Goal: Check status

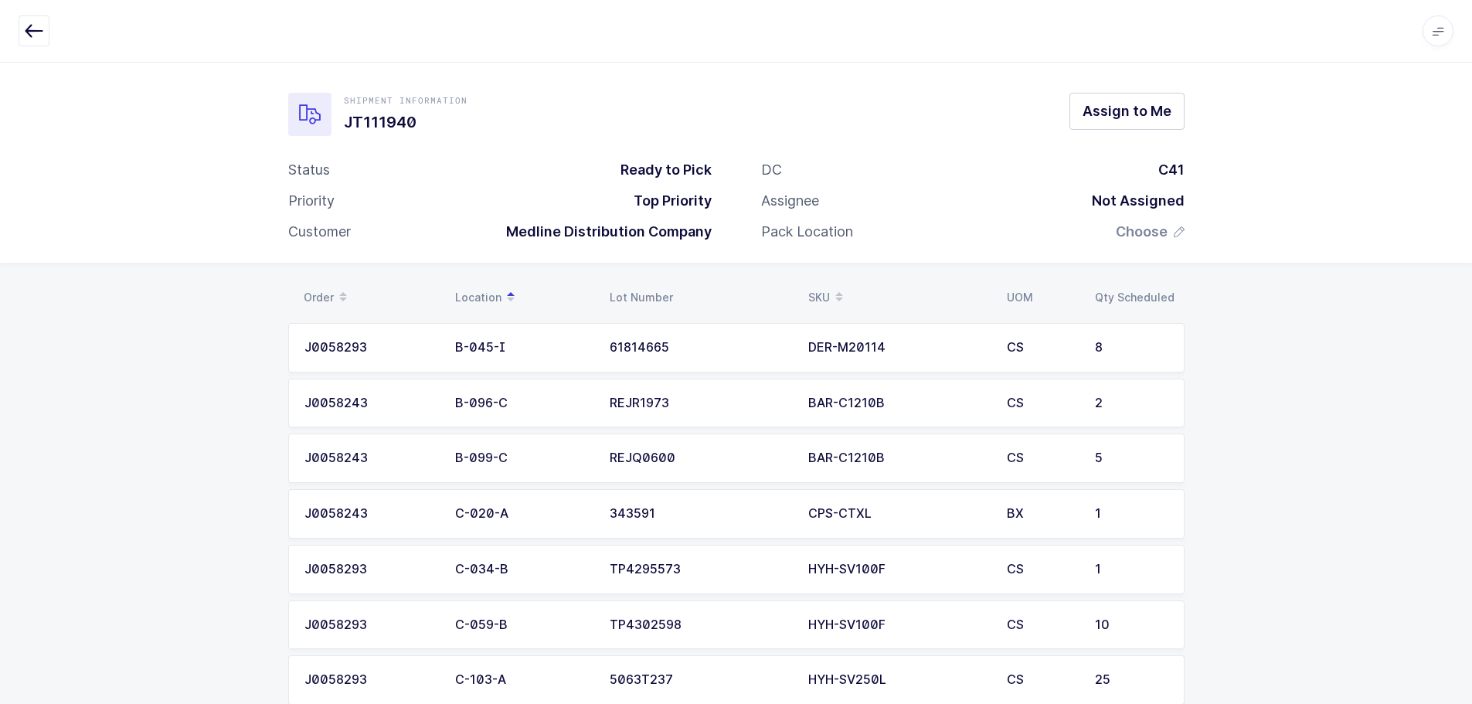
click at [21, 20] on button "button" at bounding box center [34, 30] width 31 height 31
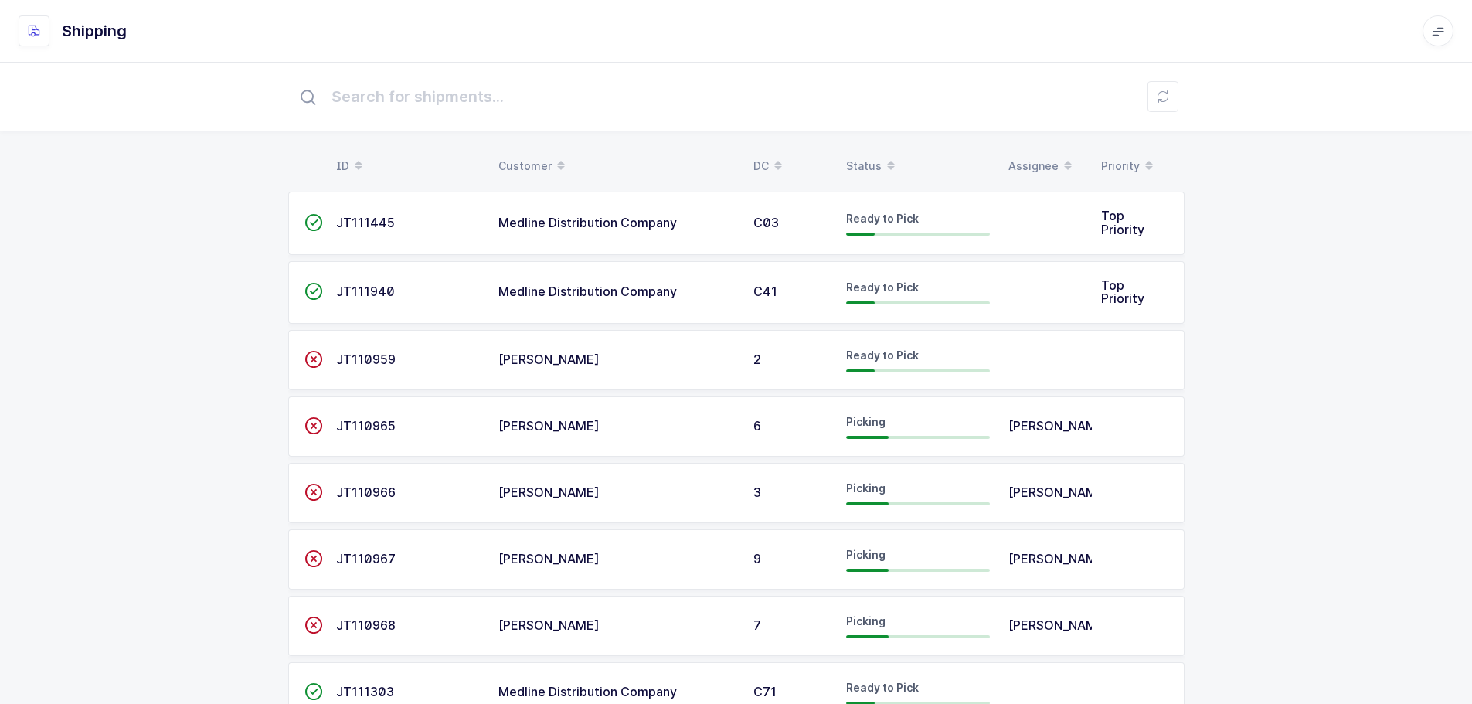
click at [883, 161] on span at bounding box center [890, 166] width 19 height 26
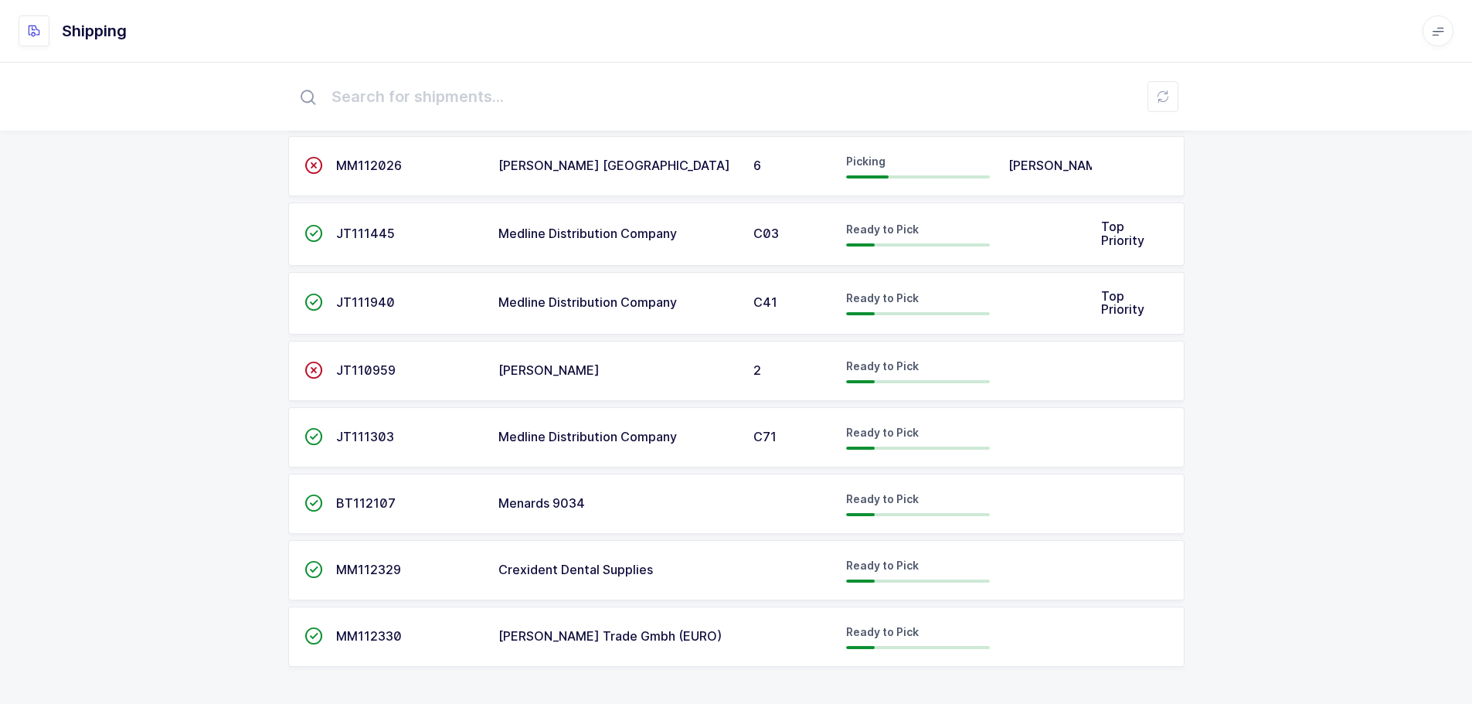
scroll to position [324, 0]
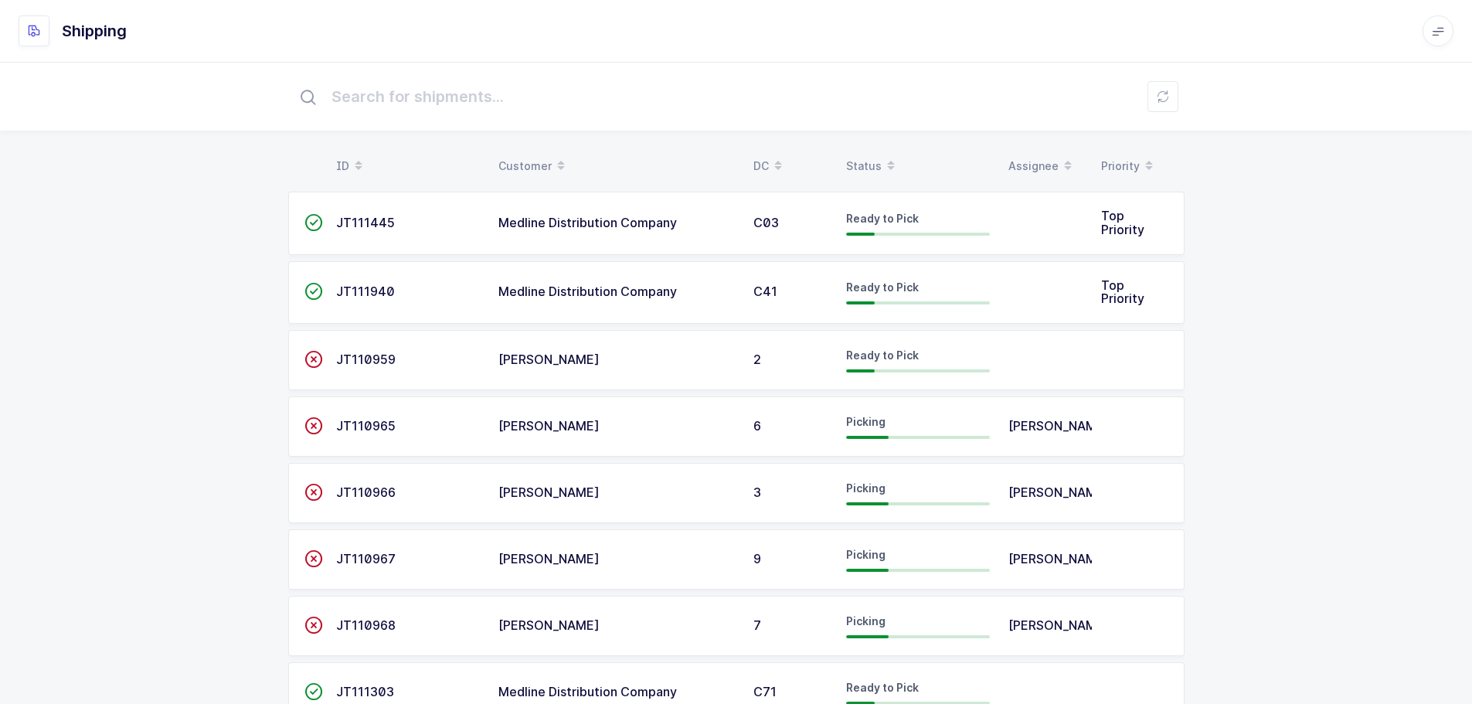
click at [861, 158] on div "Status" at bounding box center [918, 166] width 144 height 26
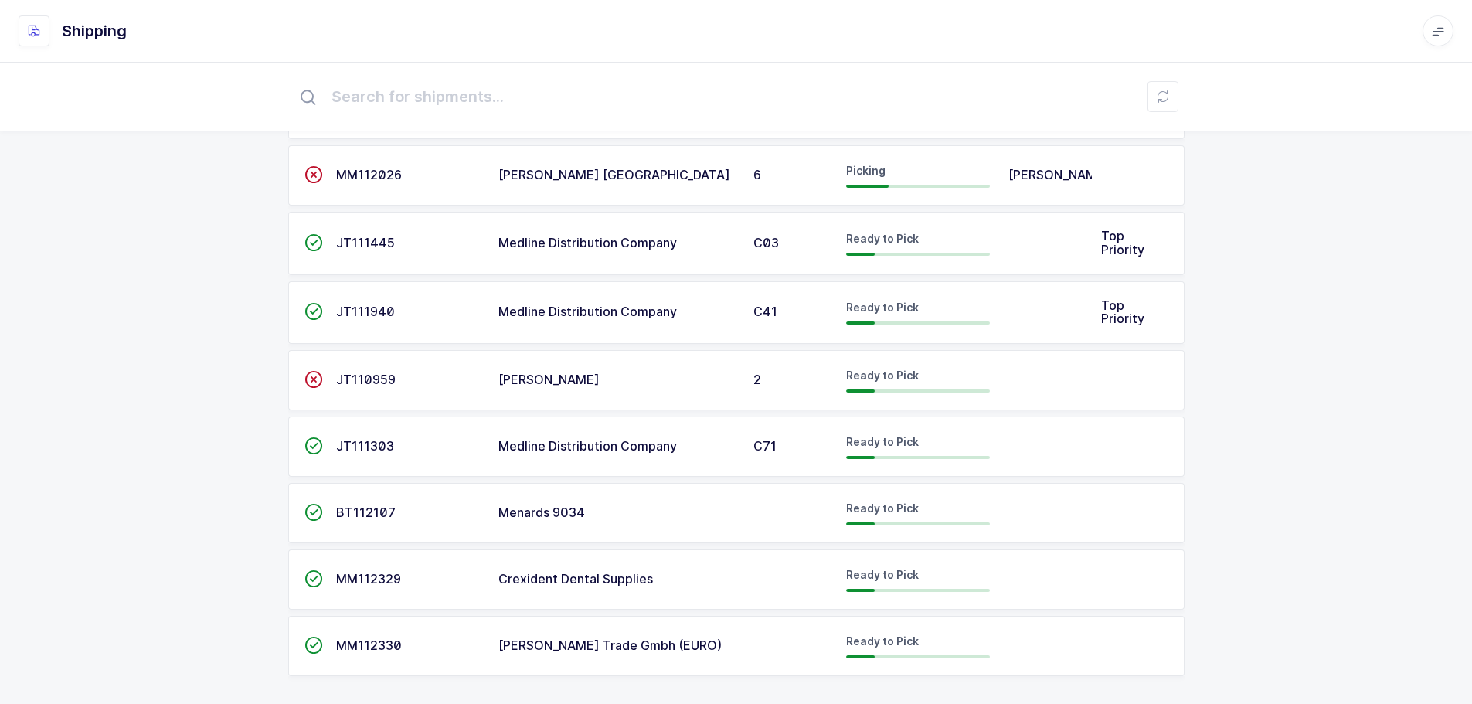
scroll to position [324, 0]
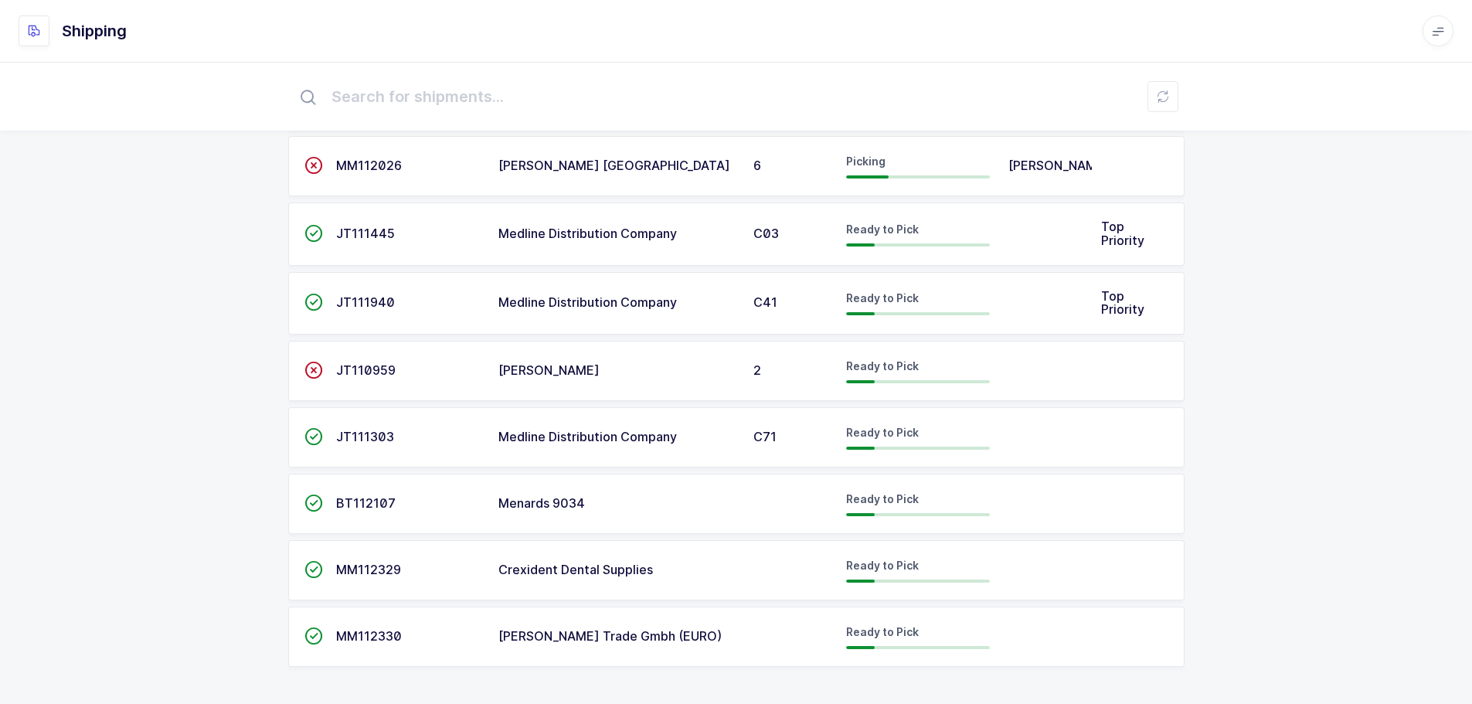
click at [772, 251] on td "C03" at bounding box center [790, 233] width 93 height 63
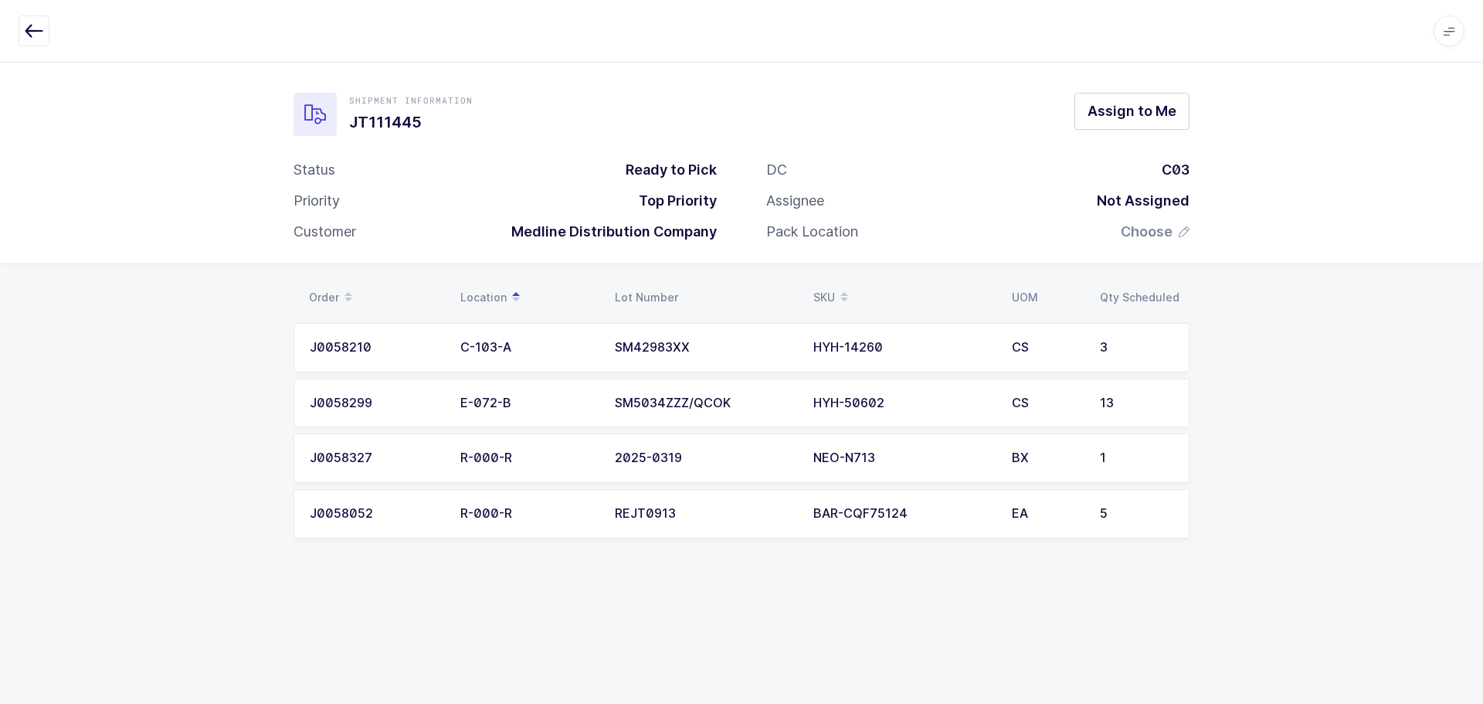
click at [35, 44] on button "button" at bounding box center [34, 30] width 31 height 31
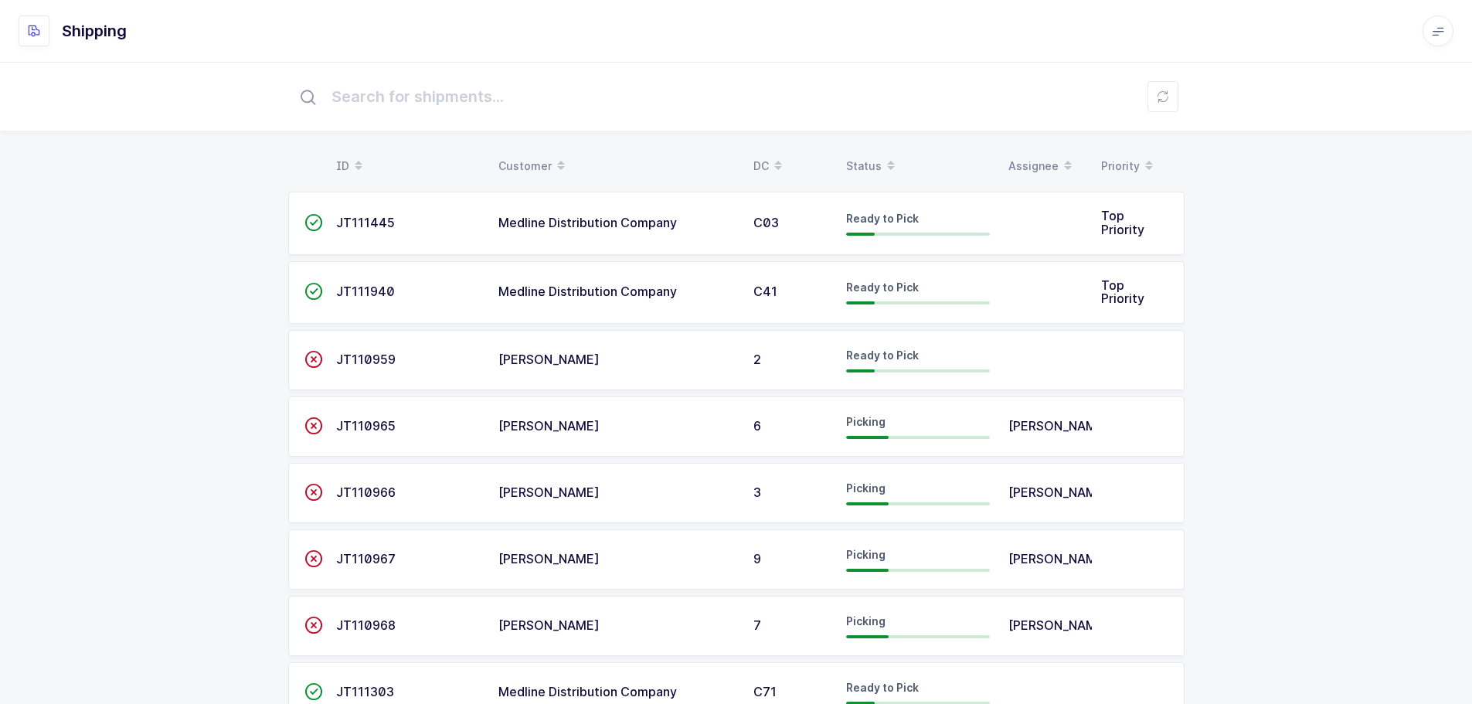
click at [877, 160] on div "Status" at bounding box center [918, 166] width 144 height 26
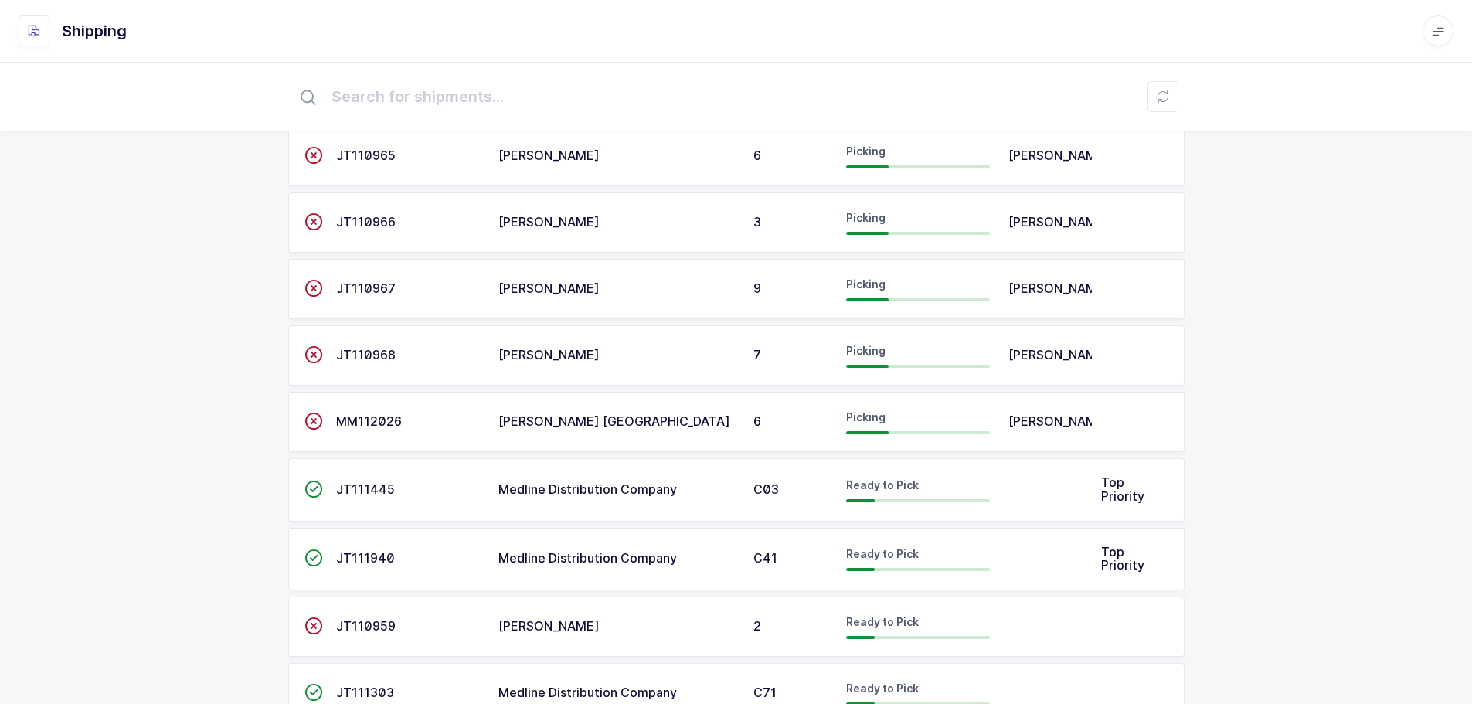
scroll to position [93, 0]
